Goal: Task Accomplishment & Management: Complete application form

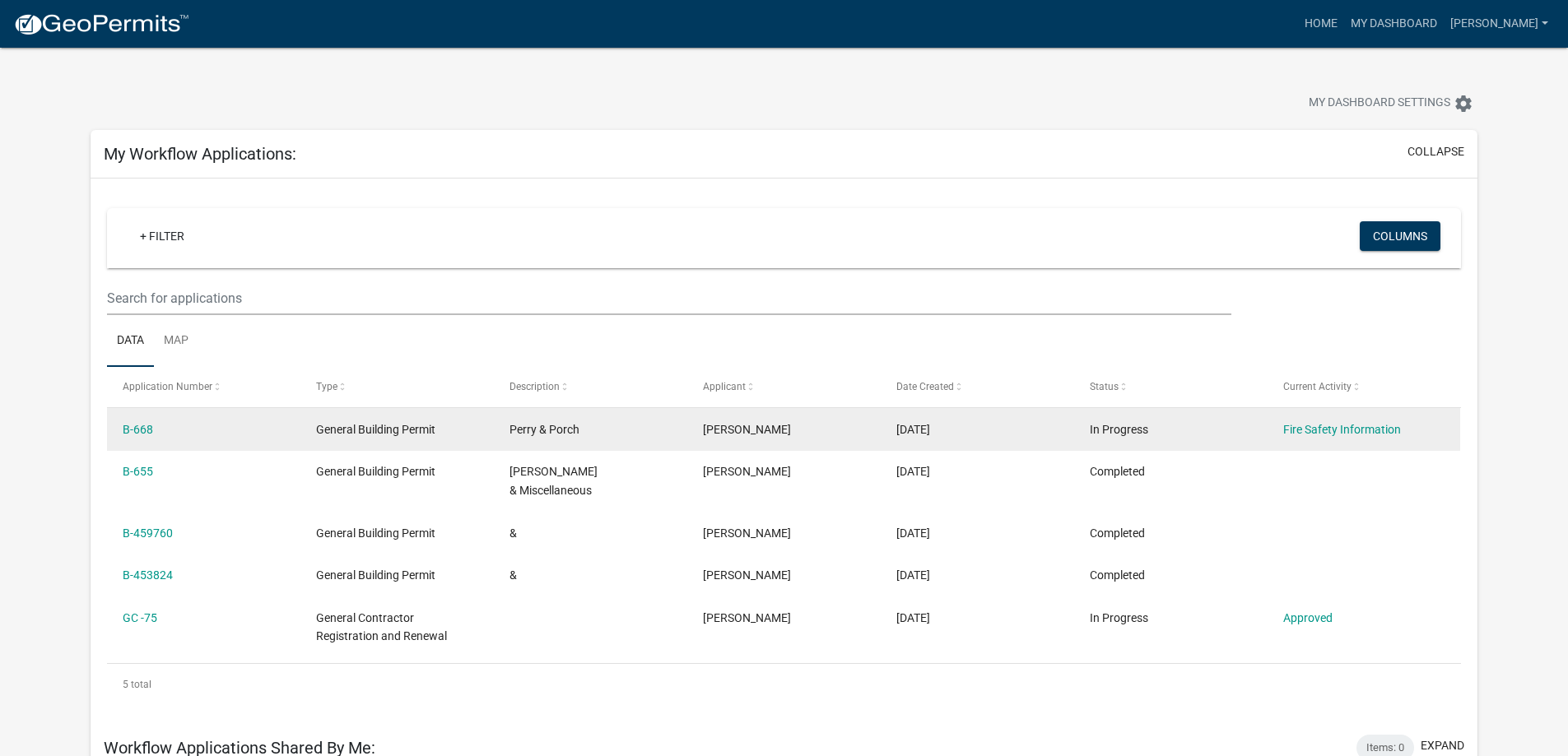
click at [1183, 431] on div "In Progress" at bounding box center [1170, 430] width 162 height 19
click at [141, 433] on link "B-668" at bounding box center [137, 429] width 30 height 14
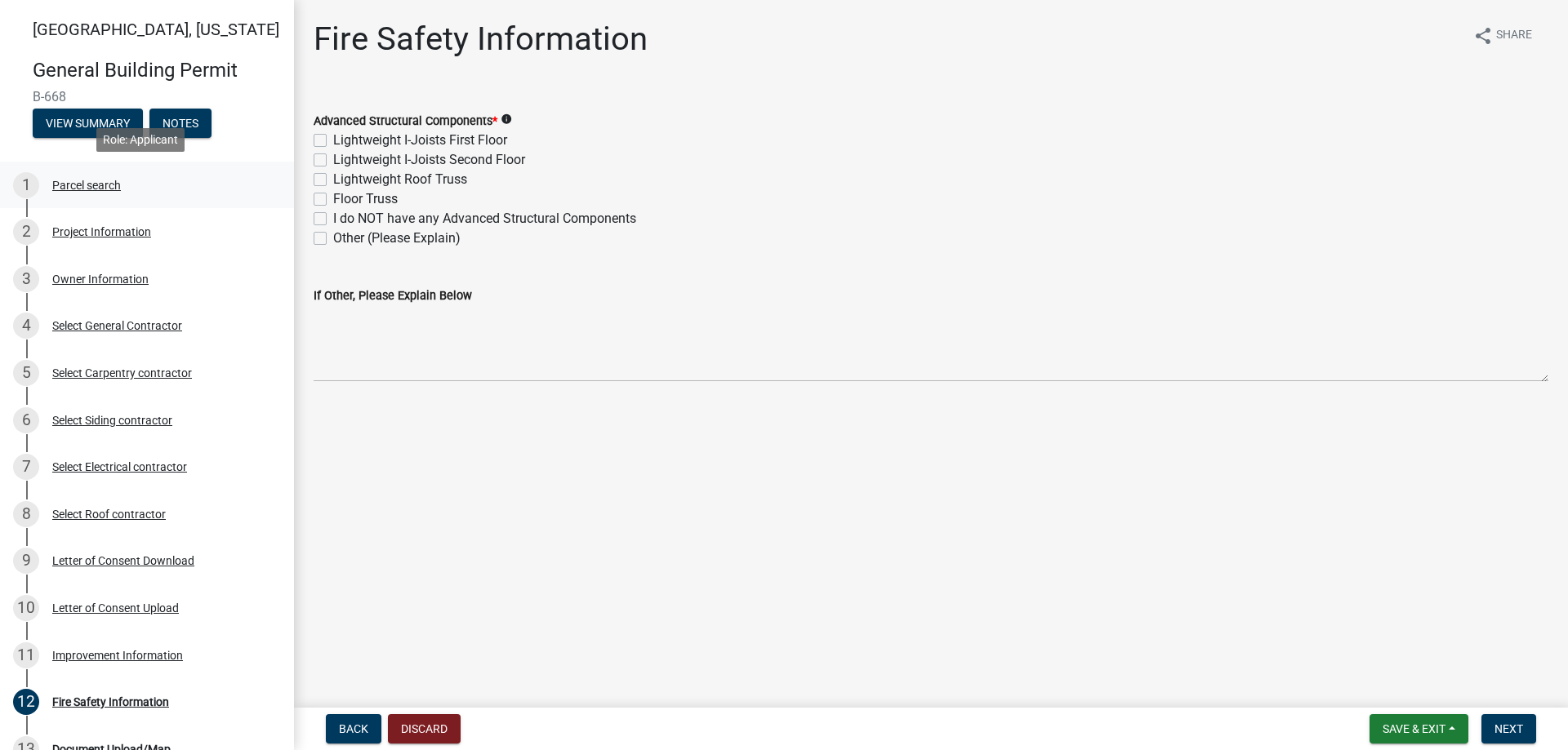
click at [86, 194] on div "1 Parcel search" at bounding box center [141, 185] width 255 height 26
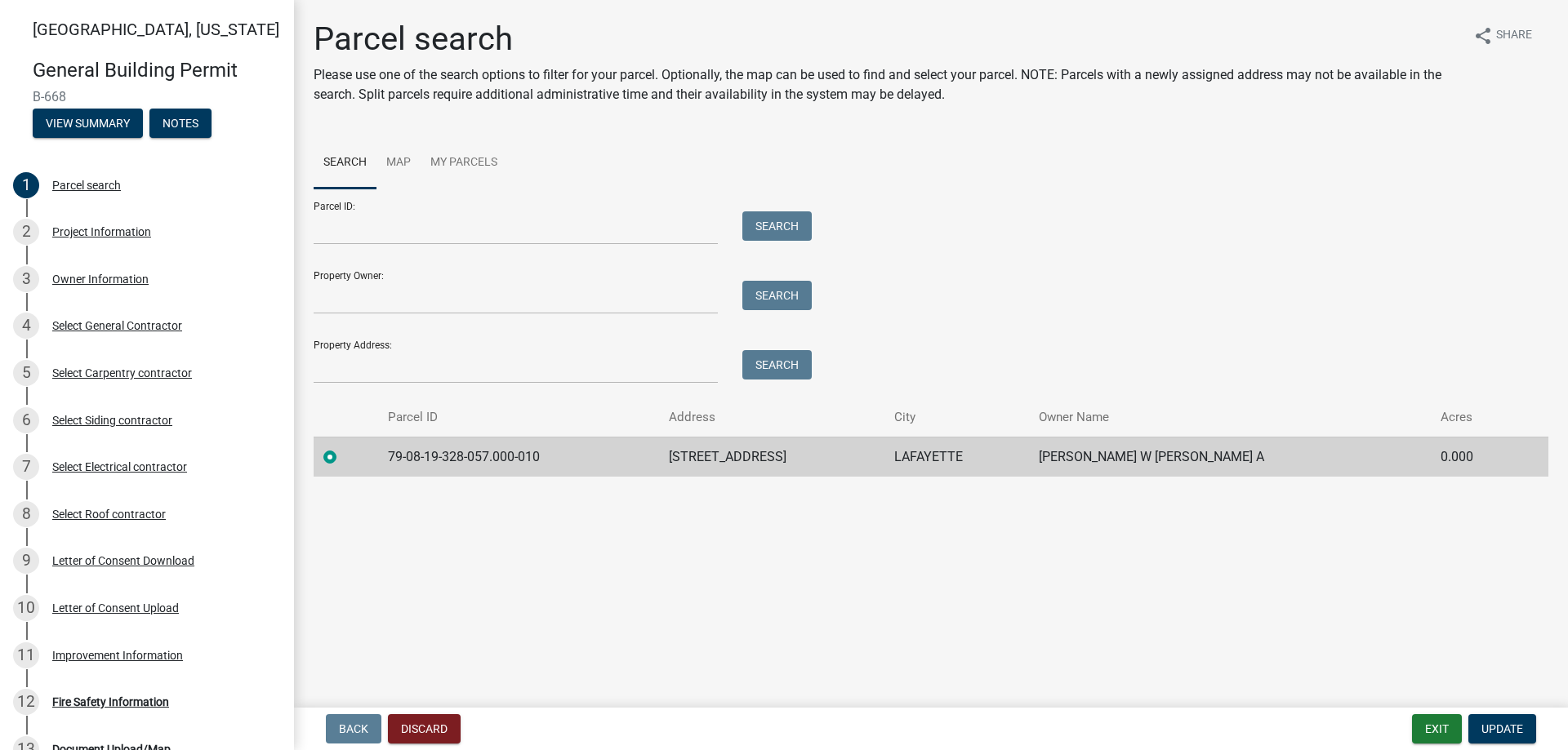
click at [140, 704] on div "Fire Safety Information" at bounding box center [110, 702] width 117 height 12
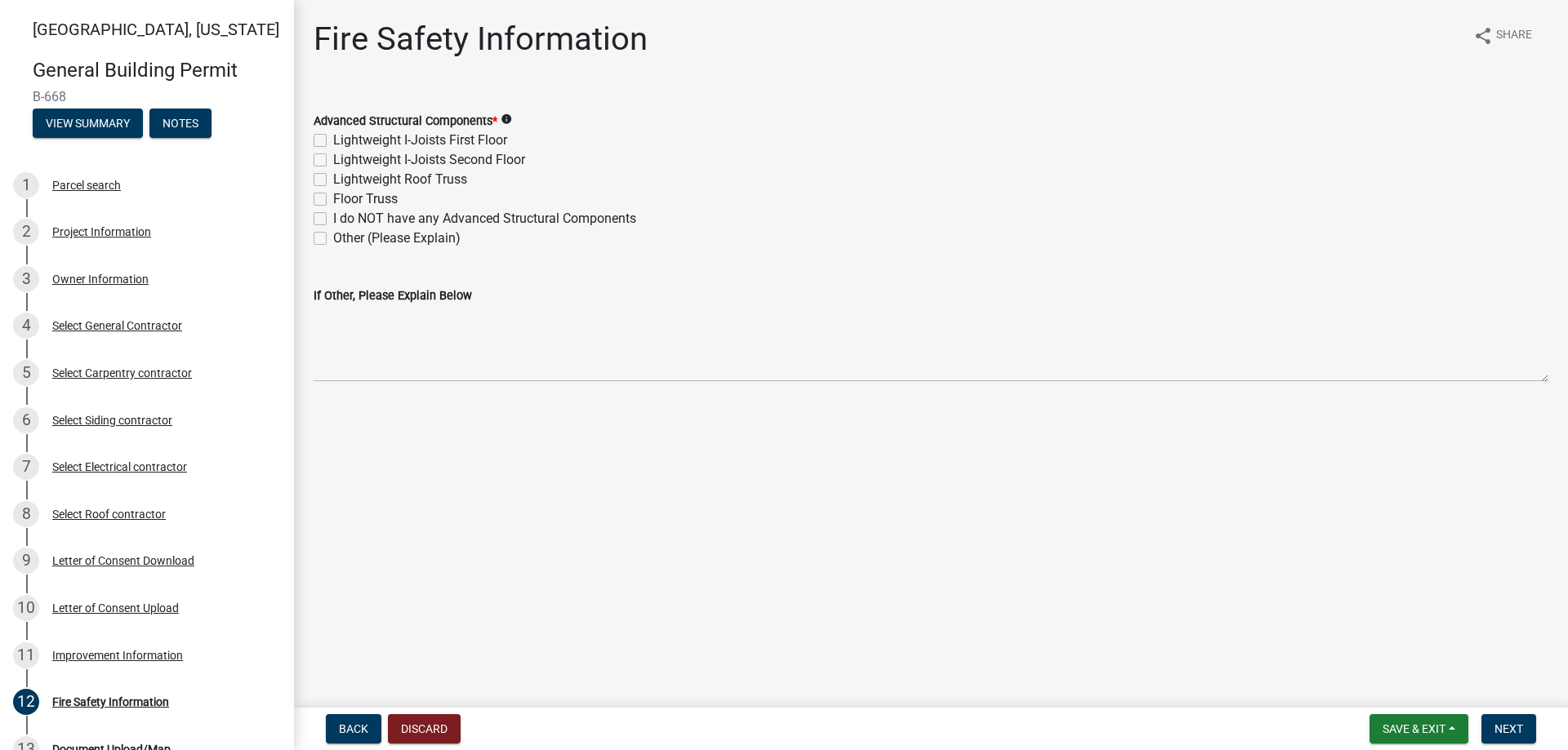
click at [333, 178] on label "Lightweight Roof Truss" at bounding box center [400, 179] width 134 height 19
click at [333, 178] on input "Lightweight Roof Truss" at bounding box center [338, 175] width 11 height 11
checkbox input "true"
checkbox input "false"
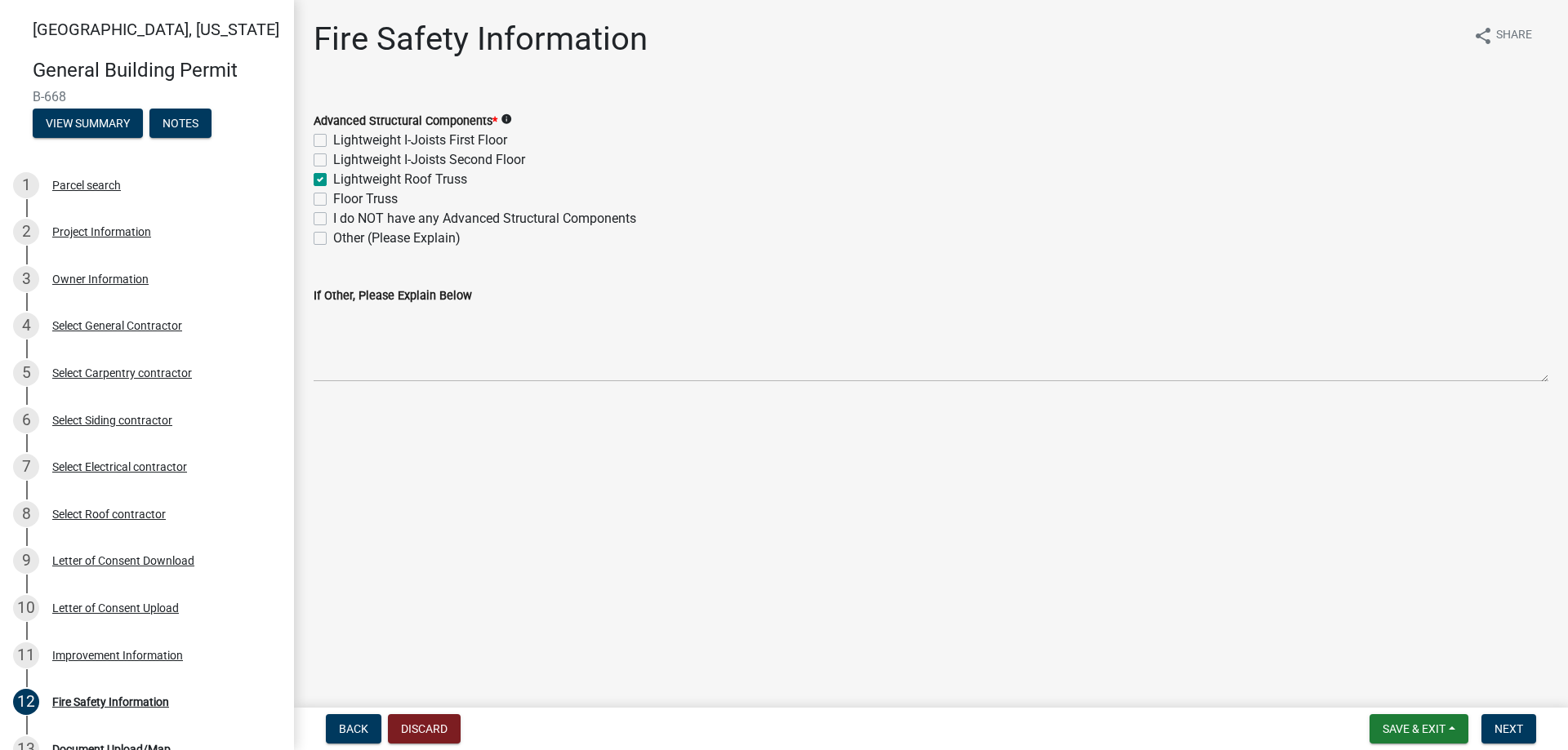
checkbox input "true"
checkbox input "false"
click at [1507, 725] on span "Next" at bounding box center [1509, 729] width 29 height 13
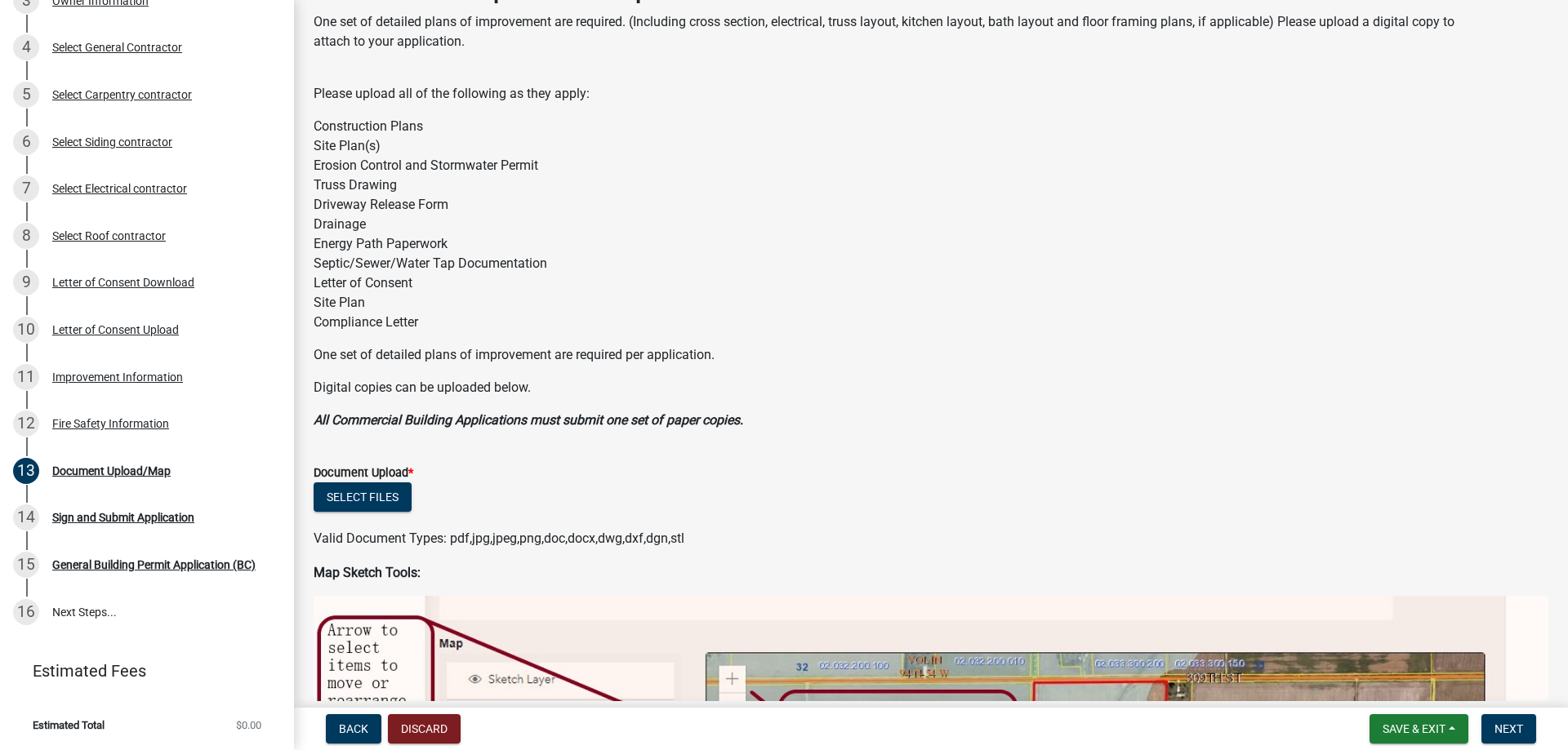
scroll to position [82, 0]
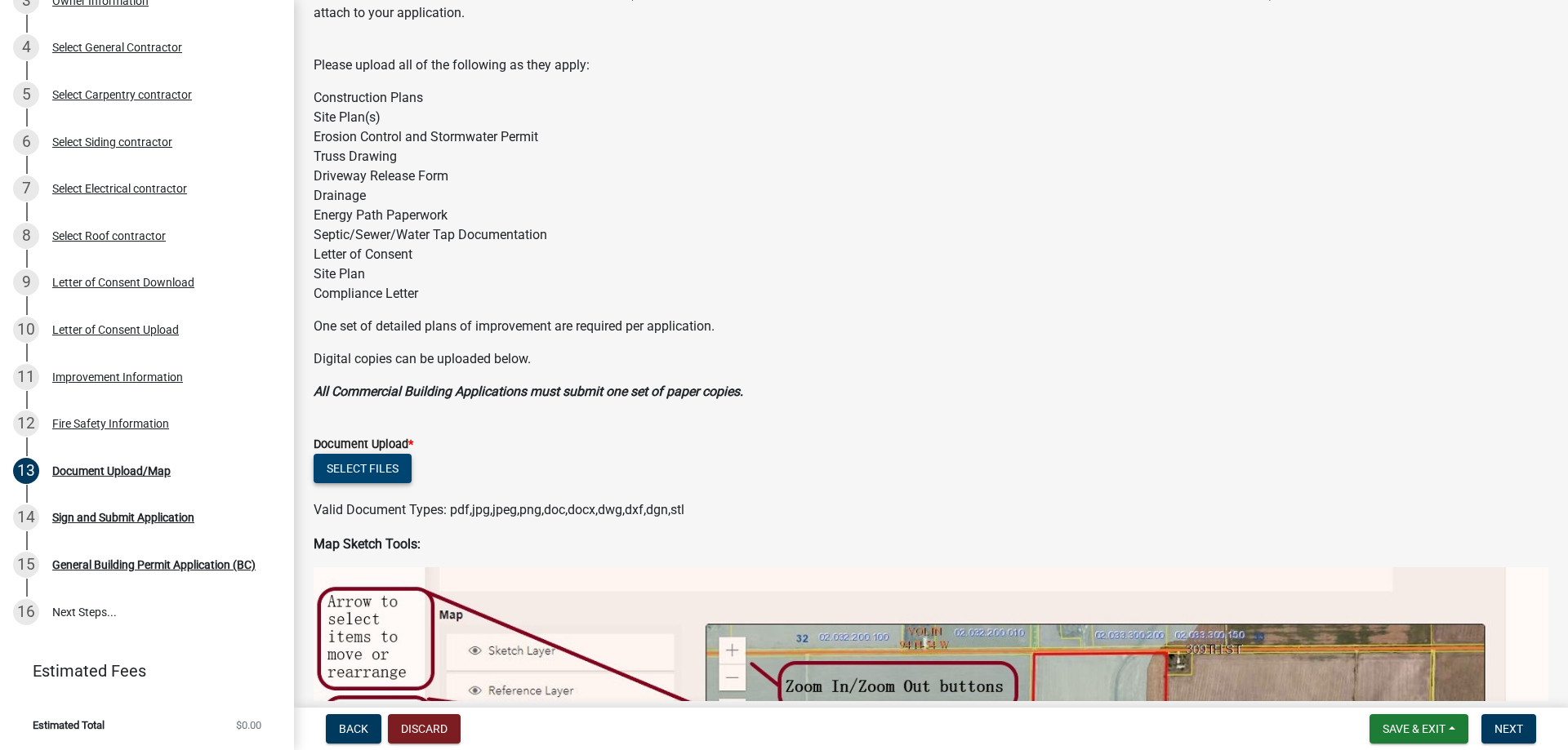
click at [358, 468] on button "Select files" at bounding box center [363, 468] width 98 height 30
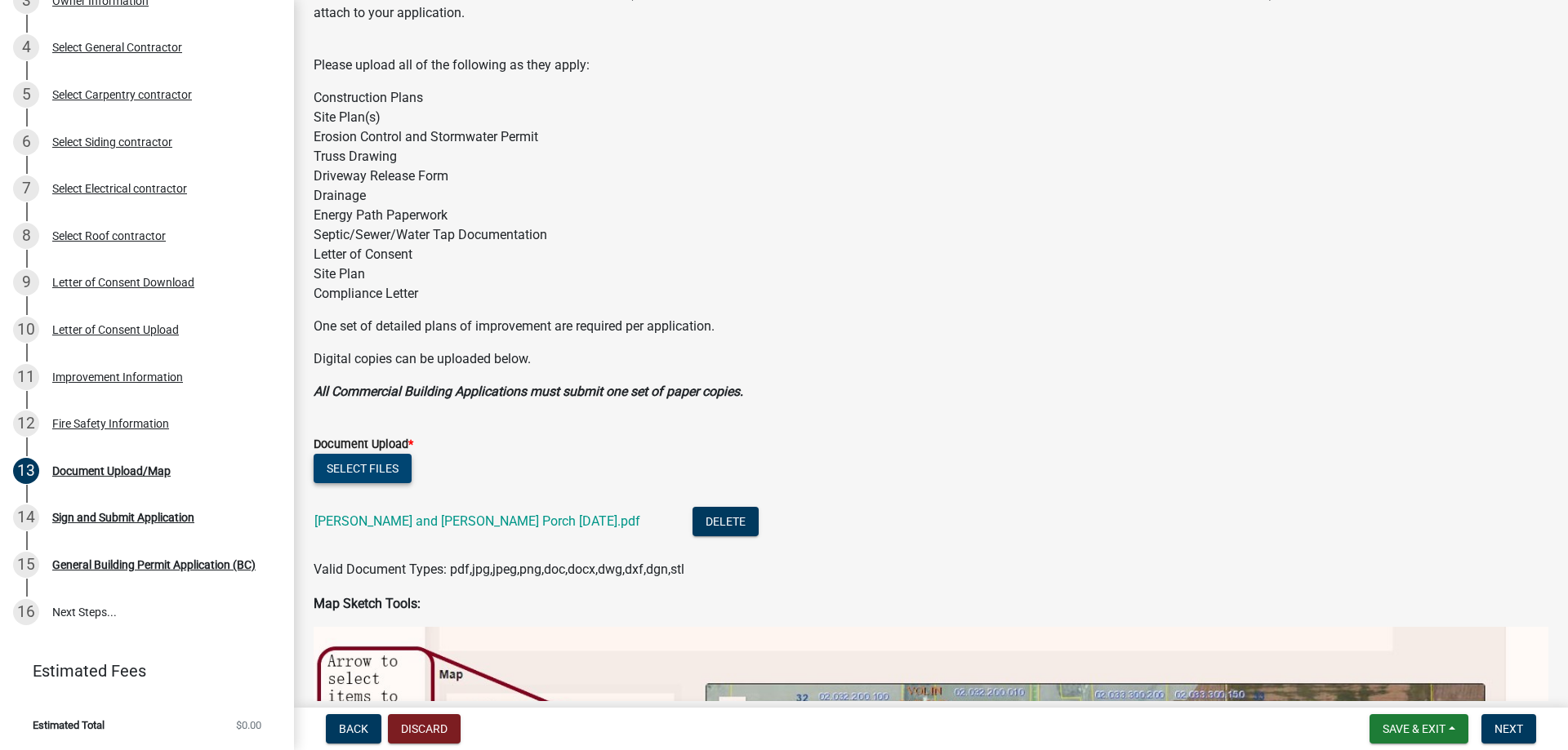
click at [372, 476] on button "Select files" at bounding box center [363, 468] width 98 height 30
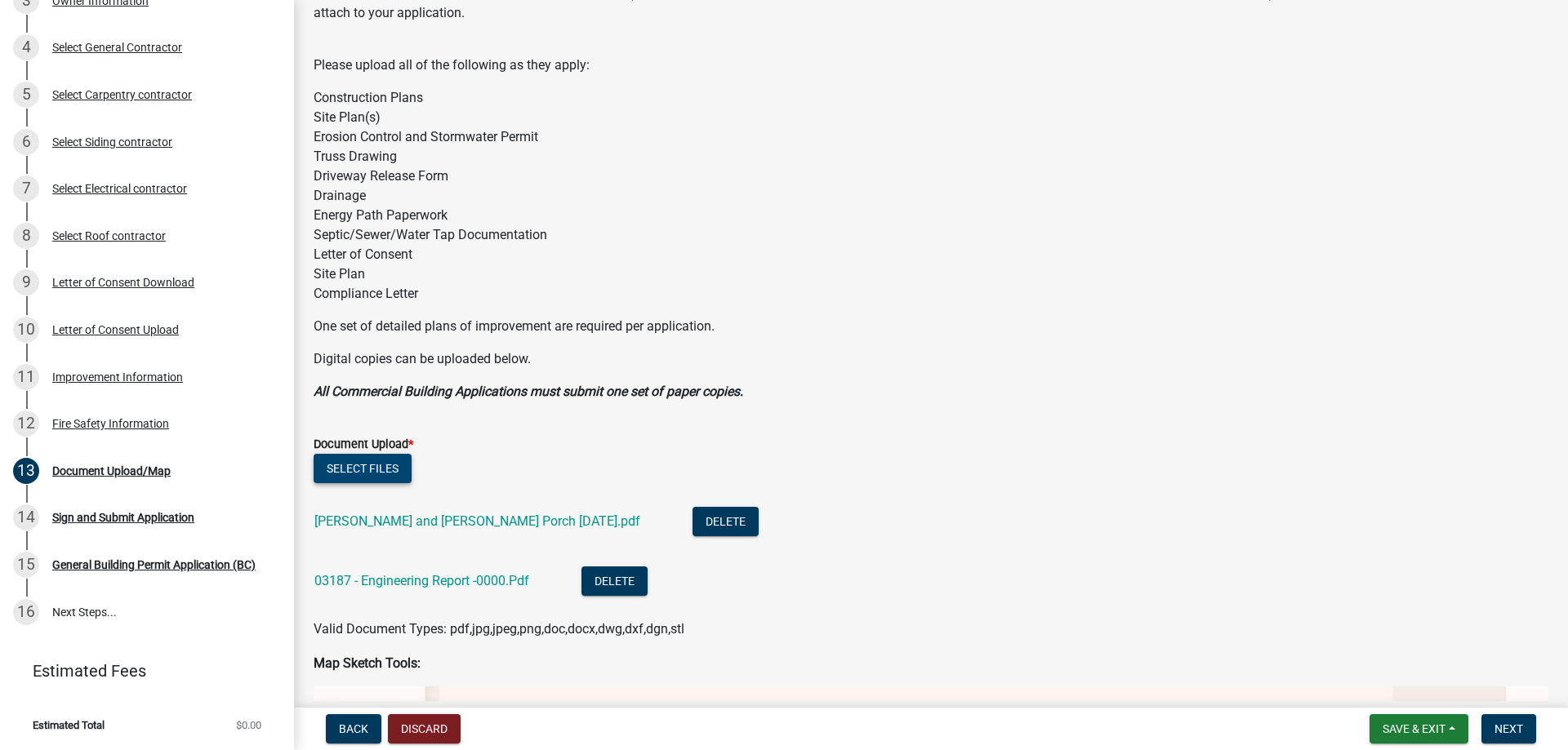
click at [380, 477] on button "Select files" at bounding box center [363, 468] width 98 height 30
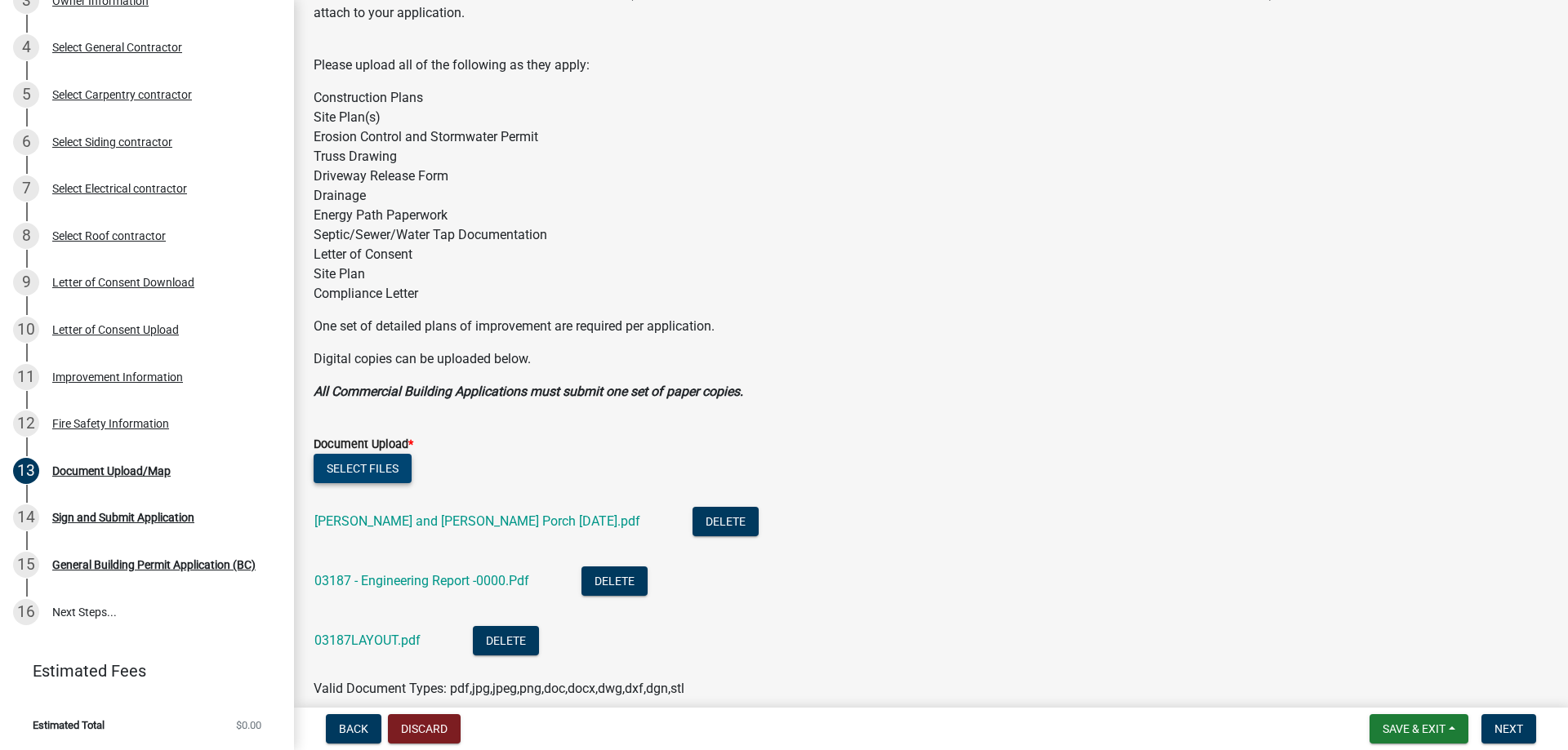
click at [353, 472] on button "Select files" at bounding box center [363, 468] width 98 height 30
click at [364, 460] on button "Select files" at bounding box center [363, 468] width 98 height 30
click at [397, 474] on button "Select files" at bounding box center [363, 468] width 98 height 30
click at [395, 473] on button "Select files" at bounding box center [363, 468] width 98 height 30
click at [1504, 731] on span "Next" at bounding box center [1509, 729] width 29 height 13
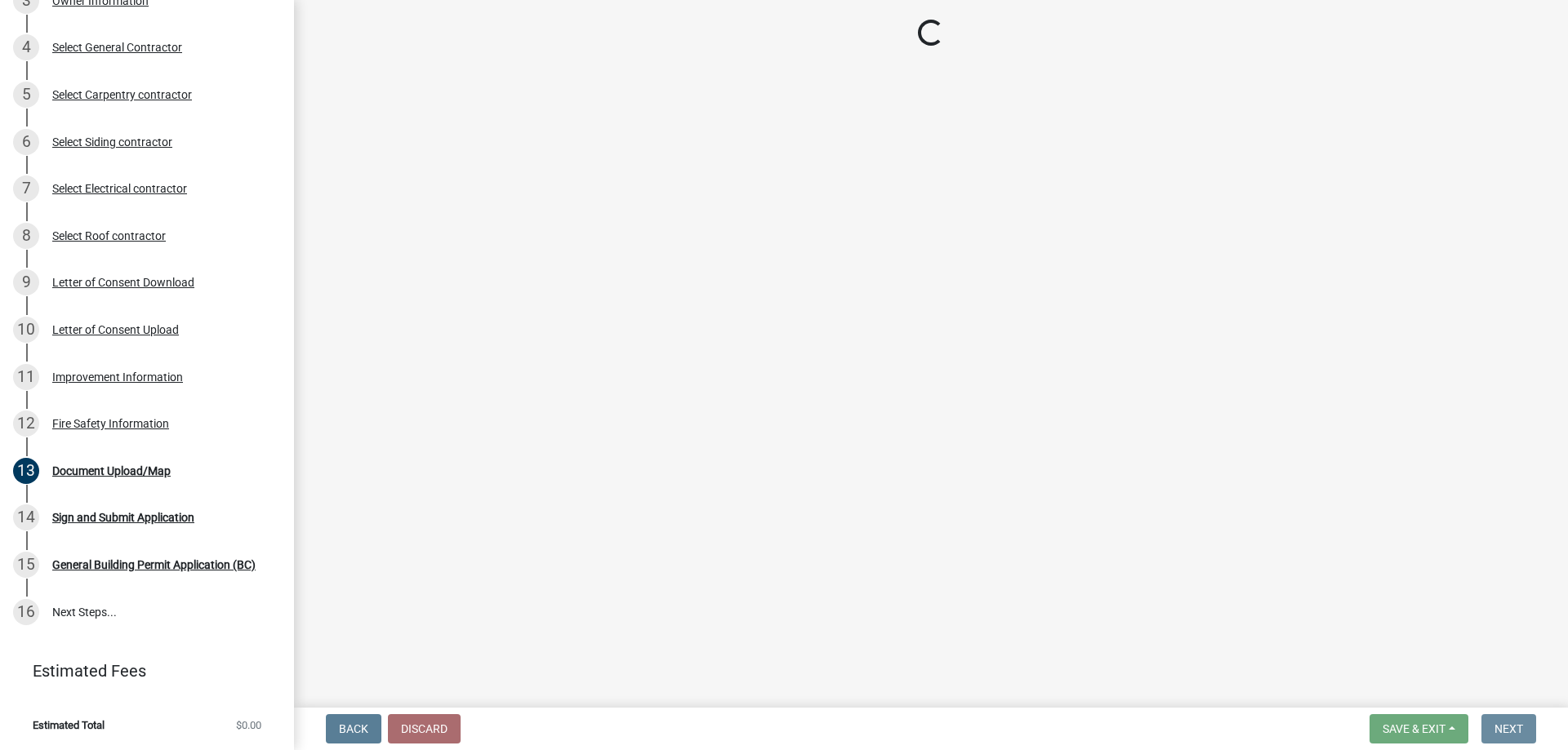
scroll to position [0, 0]
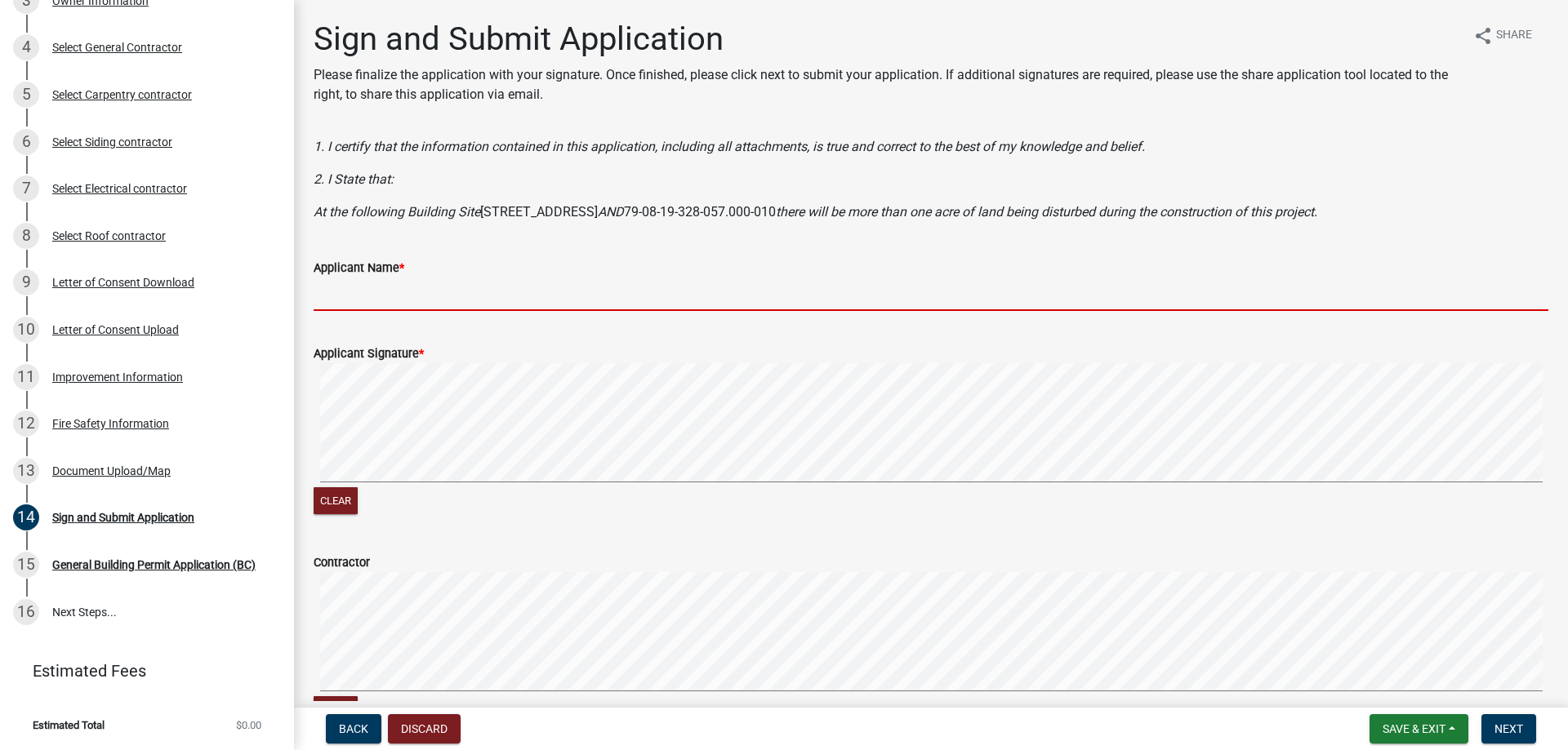
click at [415, 297] on input "Applicant Name *" at bounding box center [931, 293] width 1235 height 34
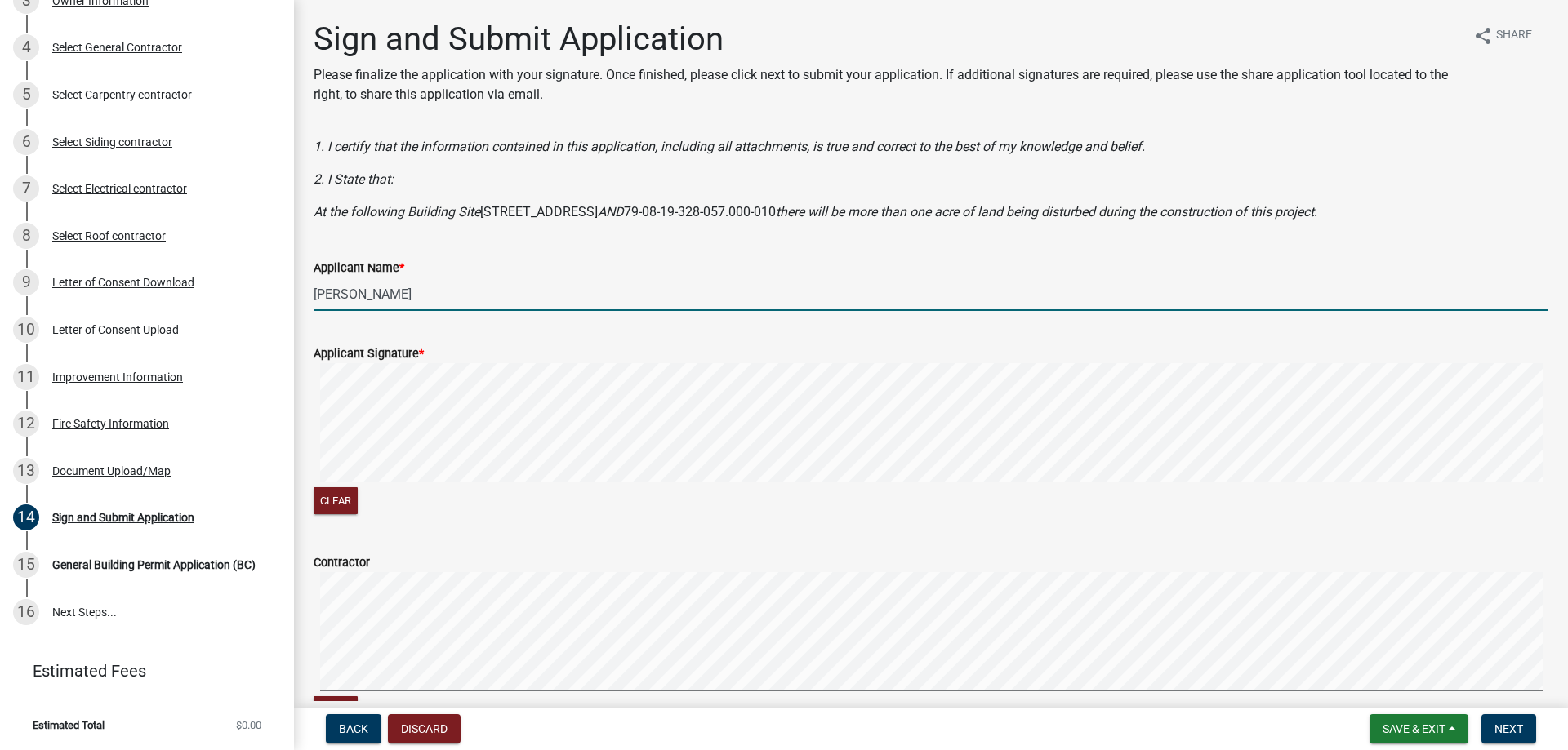
click at [321, 295] on input "[PERSON_NAME]" at bounding box center [931, 293] width 1235 height 34
click at [534, 490] on div "Clear" at bounding box center [931, 441] width 1235 height 155
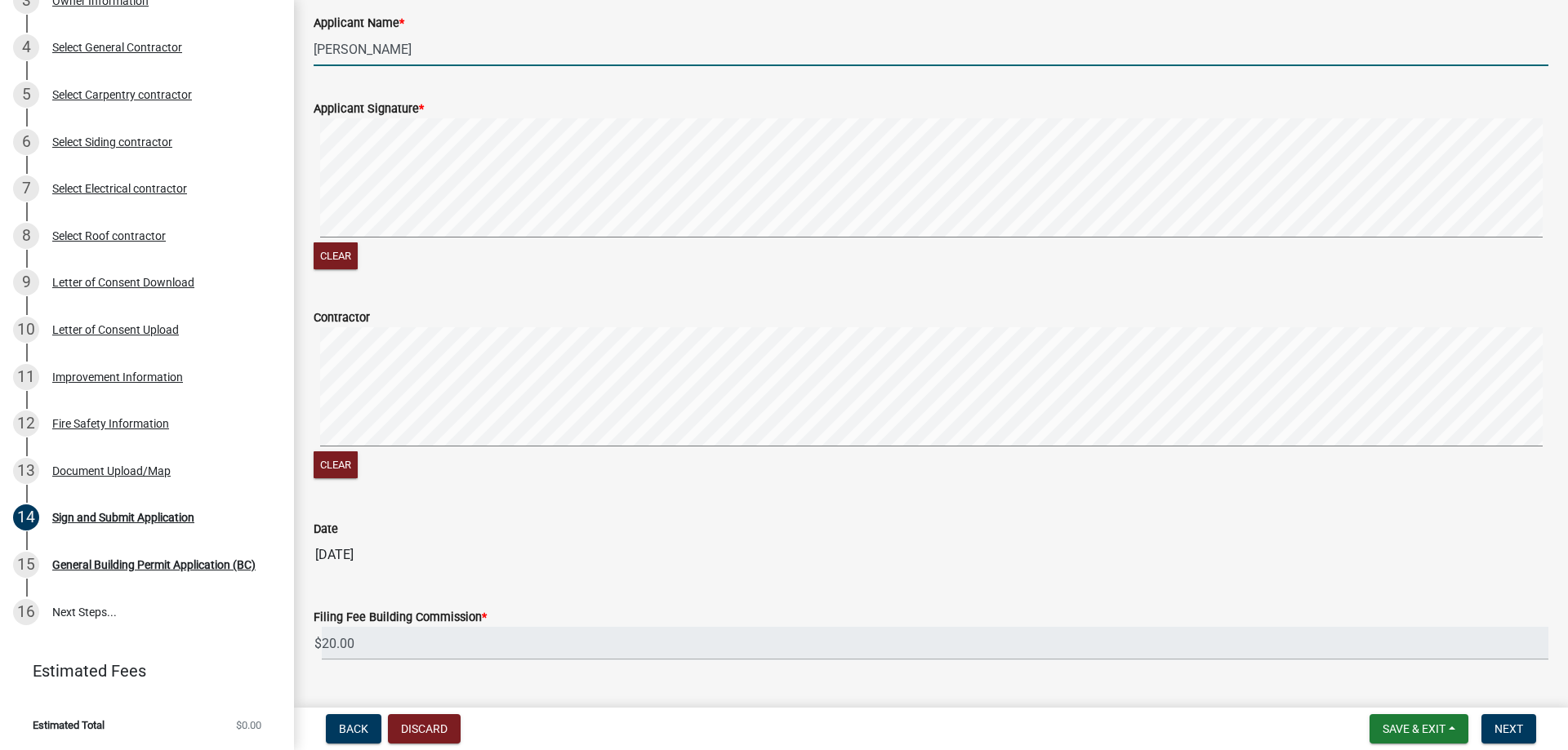
click at [445, 457] on div "Clear" at bounding box center [931, 405] width 1235 height 155
click at [438, 466] on div "Clear" at bounding box center [931, 405] width 1235 height 155
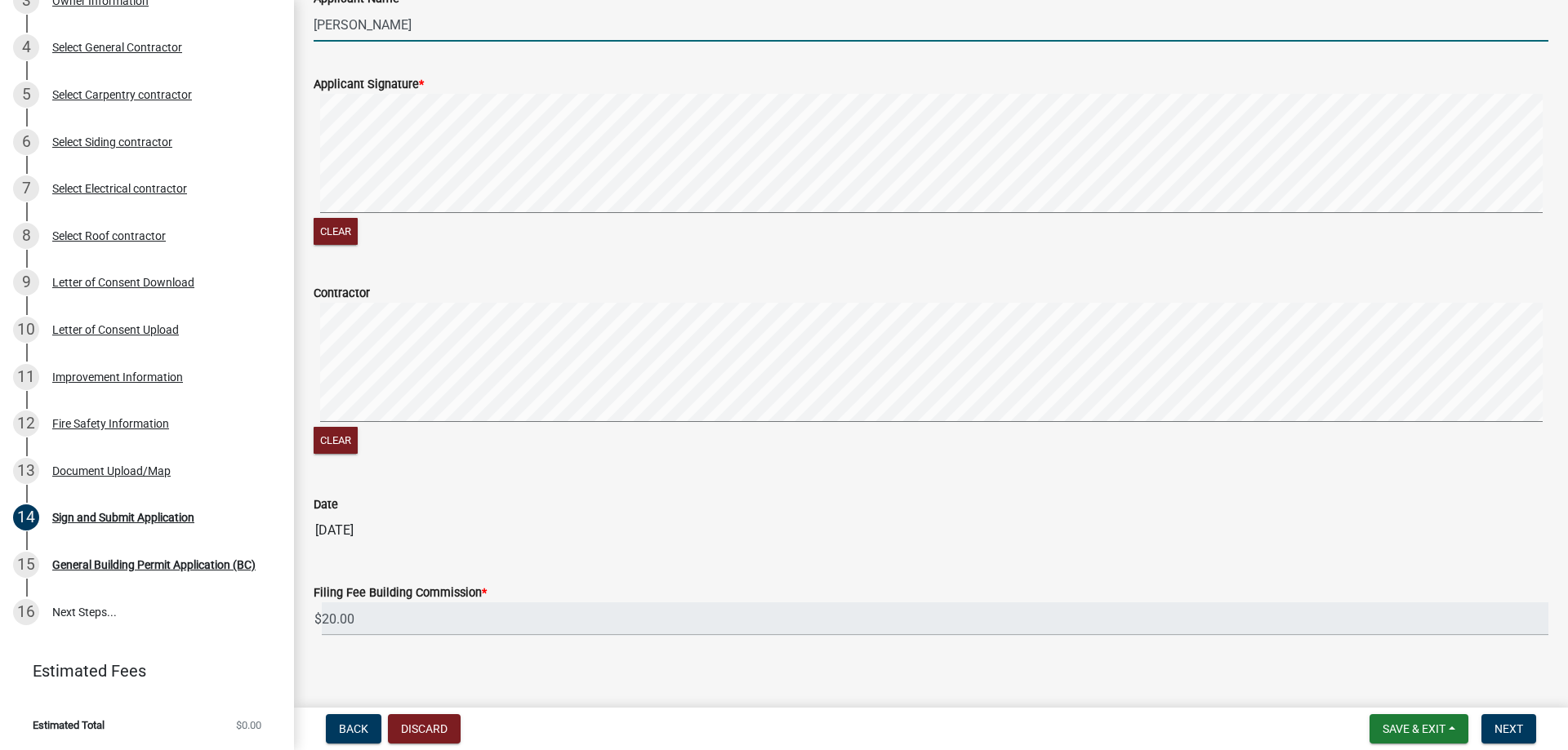
scroll to position [282, 0]
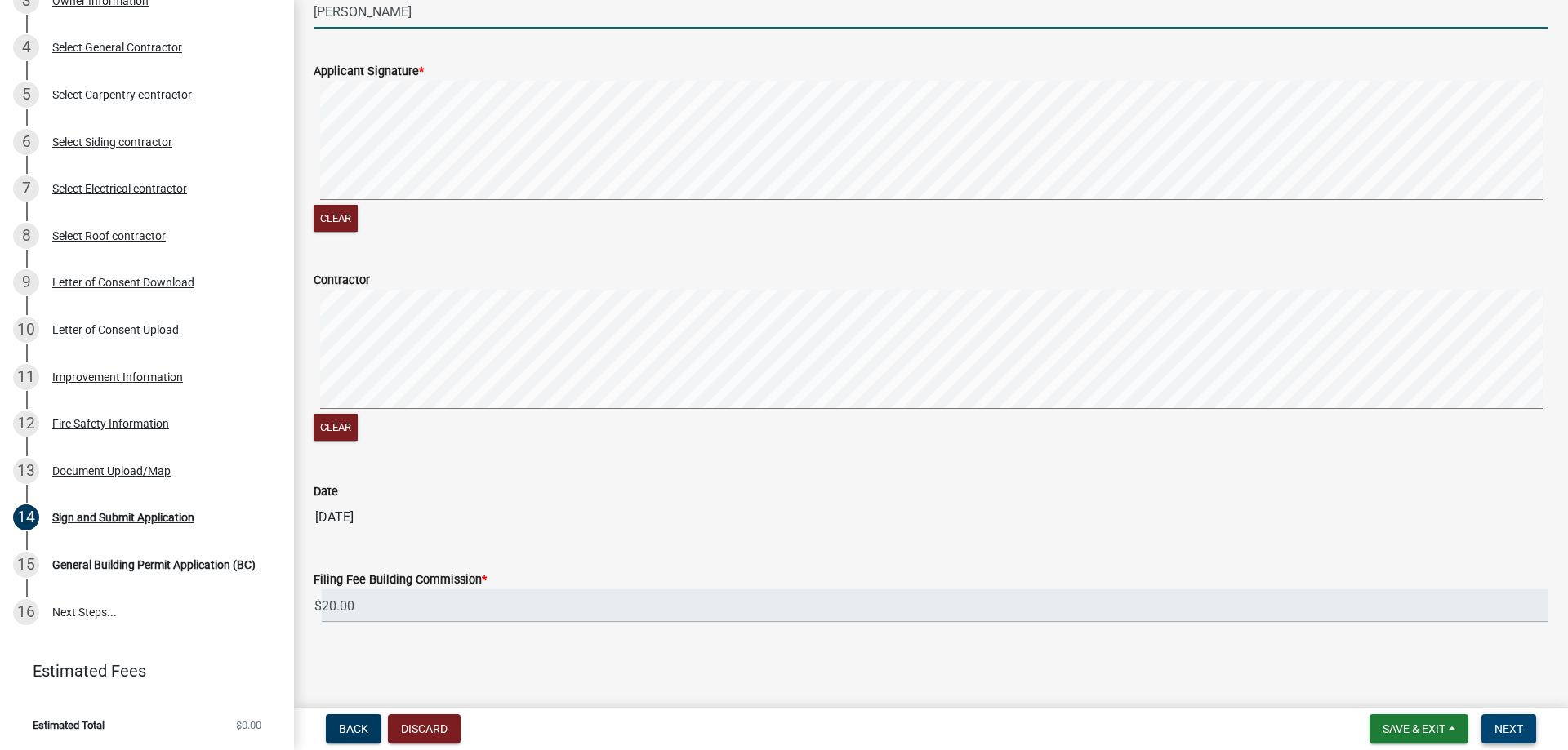
type input "[PERSON_NAME]"
click at [1527, 728] on button "Next" at bounding box center [1509, 729] width 55 height 30
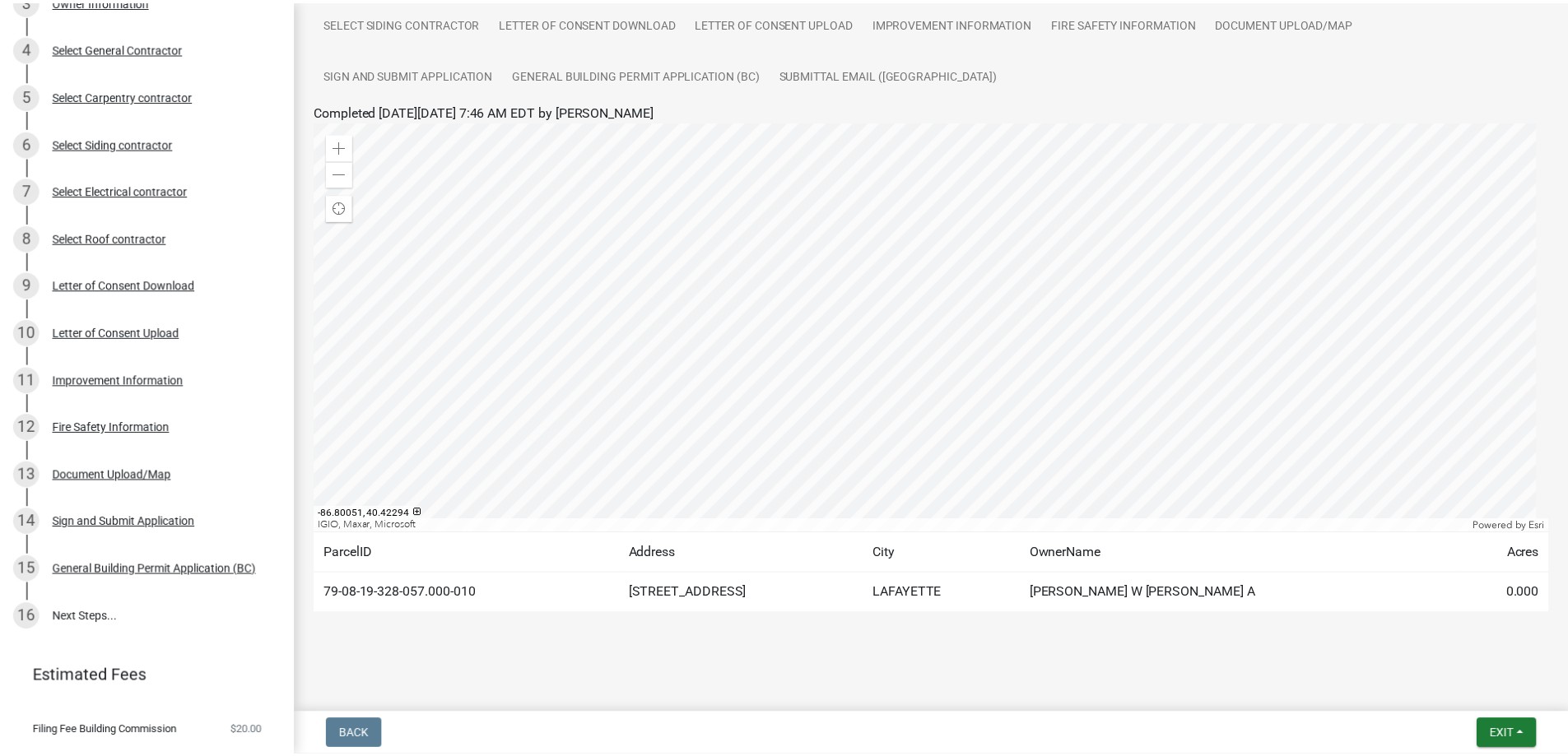
scroll to position [183, 0]
click at [1513, 738] on span "Exit" at bounding box center [1513, 735] width 24 height 14
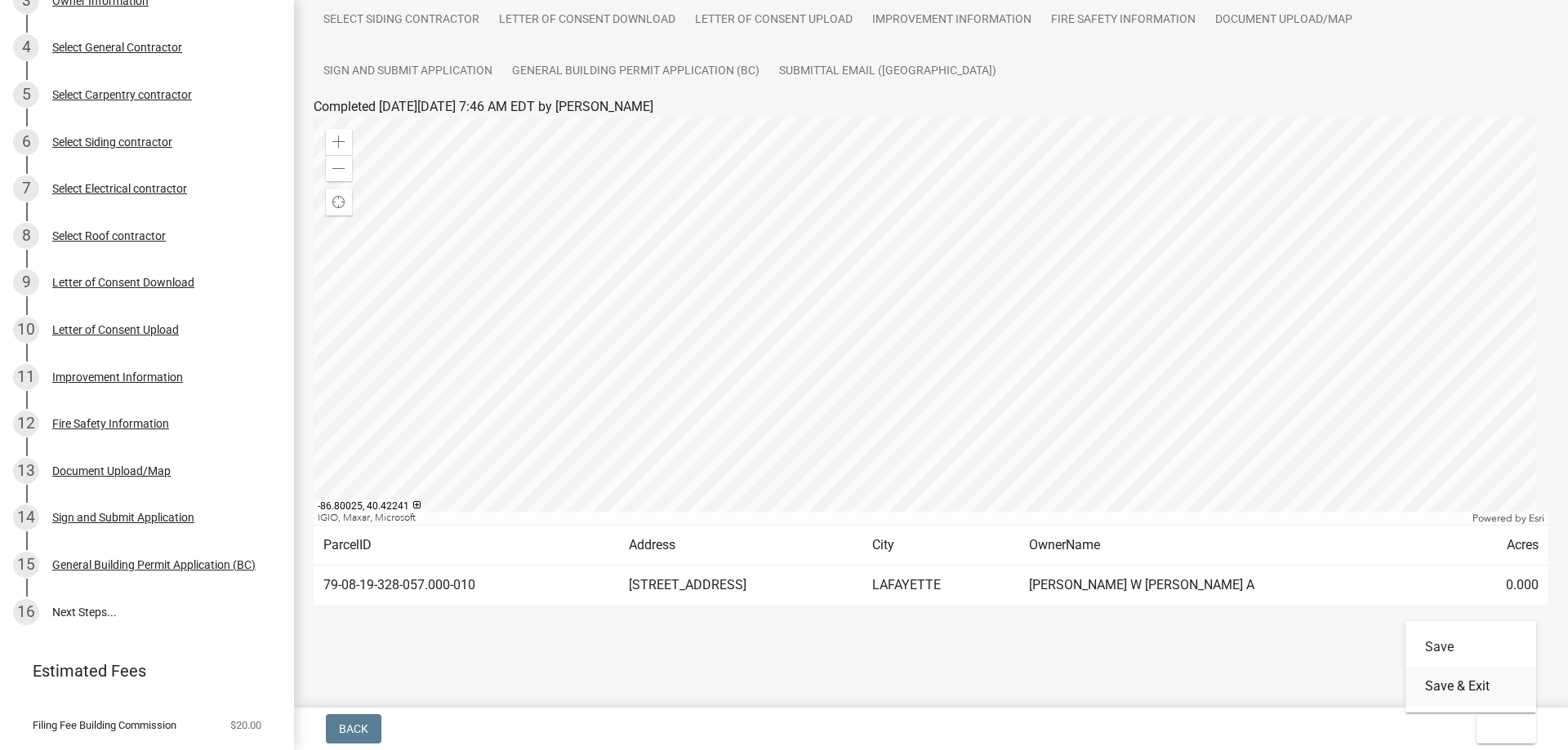
click at [1494, 680] on button "Save & Exit" at bounding box center [1471, 686] width 131 height 39
